Goal: Task Accomplishment & Management: Manage account settings

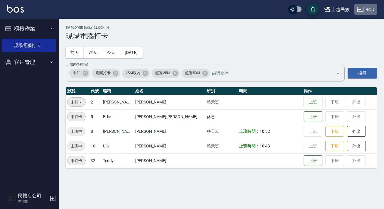
click at [370, 9] on button "登出" at bounding box center [365, 9] width 23 height 11
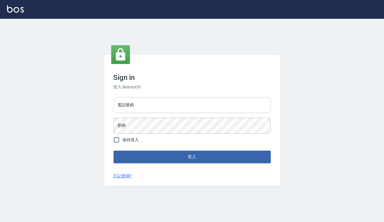
drag, startPoint x: 153, startPoint y: 112, endPoint x: 156, endPoint y: 106, distance: 7.1
click at [155, 109] on input "電話號碼" at bounding box center [192, 105] width 157 height 16
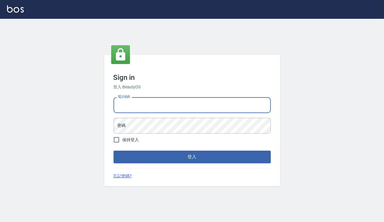
type input "0938917261"
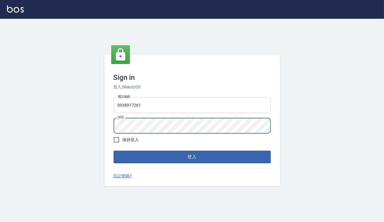
click at [114, 151] on button "登入" at bounding box center [192, 157] width 157 height 12
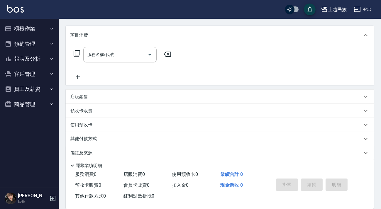
scroll to position [76, 0]
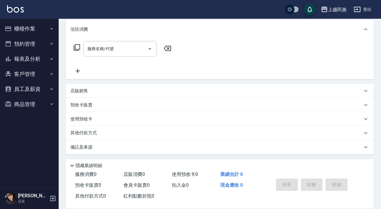
click at [112, 90] on div "店販銷售" at bounding box center [216, 91] width 292 height 6
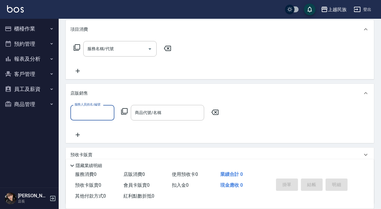
scroll to position [0, 0]
click at [156, 112] on div "商品代號/名稱 商品代號/名稱" at bounding box center [167, 113] width 73 height 16
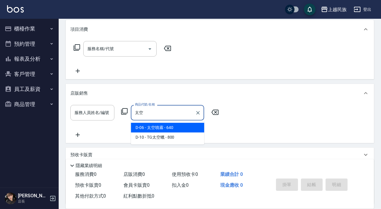
type input "太"
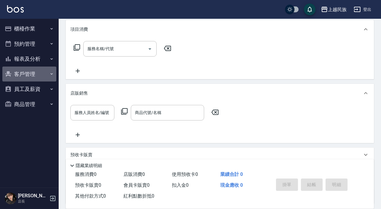
click at [31, 77] on button "客戶管理" at bounding box center [29, 74] width 54 height 15
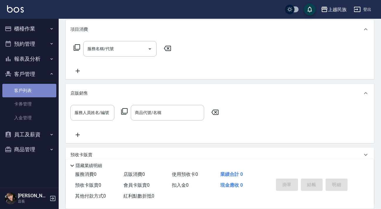
click at [30, 85] on link "客戶列表" at bounding box center [29, 90] width 54 height 13
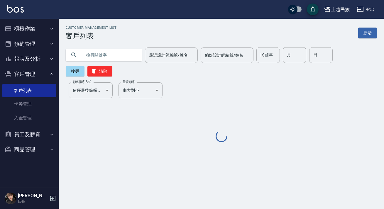
click at [102, 58] on input "text" at bounding box center [109, 55] width 55 height 16
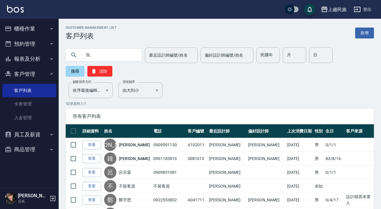
type input "阮"
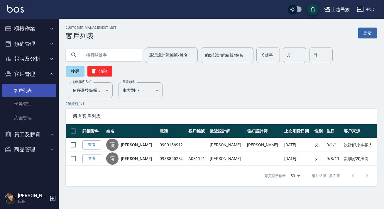
click at [41, 97] on link "客戶列表" at bounding box center [29, 90] width 54 height 13
click at [47, 95] on link "客戶列表" at bounding box center [29, 90] width 54 height 13
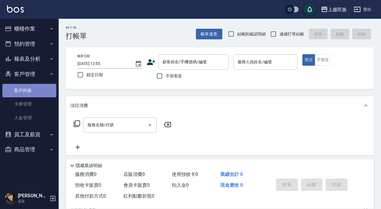
click at [34, 89] on link "客戶列表" at bounding box center [29, 90] width 54 height 13
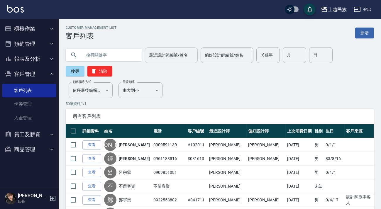
click at [178, 53] on div "最近設計師編號/姓名 最近設計師編號/姓名" at bounding box center [171, 56] width 53 height 16
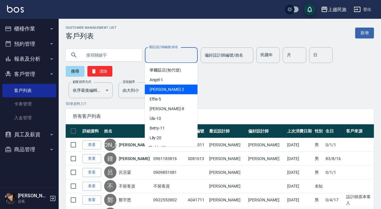
drag, startPoint x: 166, startPoint y: 89, endPoint x: 202, endPoint y: 76, distance: 39.0
click at [167, 89] on div "Alan -2" at bounding box center [171, 90] width 53 height 10
type input "Alan-2"
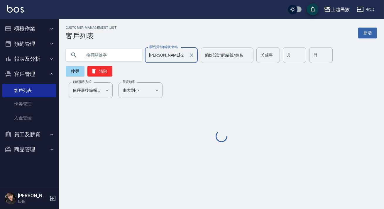
click at [229, 49] on div "偏好設計師編號/姓名" at bounding box center [227, 56] width 53 height 16
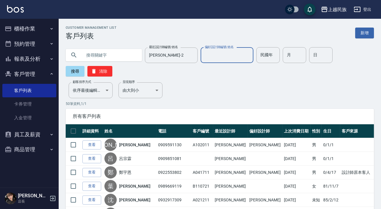
click at [224, 58] on input "偏好設計師編號/姓名" at bounding box center [227, 55] width 48 height 10
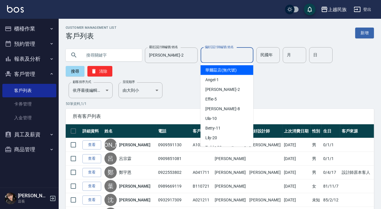
drag, startPoint x: 226, startPoint y: 51, endPoint x: 222, endPoint y: 80, distance: 29.9
click at [226, 51] on input "偏好設計師編號/姓名" at bounding box center [227, 55] width 48 height 10
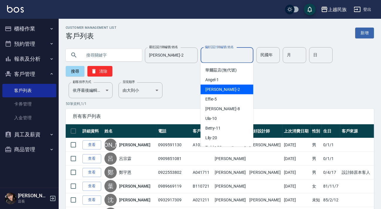
click at [224, 86] on div "Alan -2" at bounding box center [227, 90] width 53 height 10
type input "Alan-2"
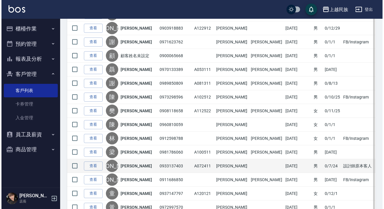
scroll to position [644, 0]
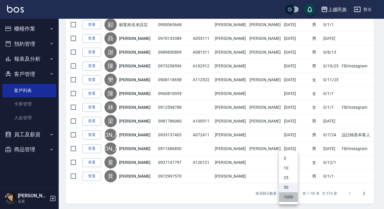
click at [292, 197] on li "1000" at bounding box center [288, 198] width 19 height 10
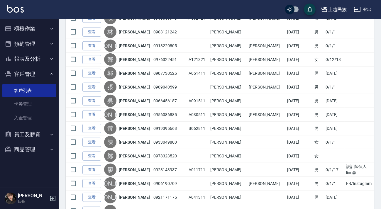
scroll to position [1062, 0]
